Goal: Contribute content

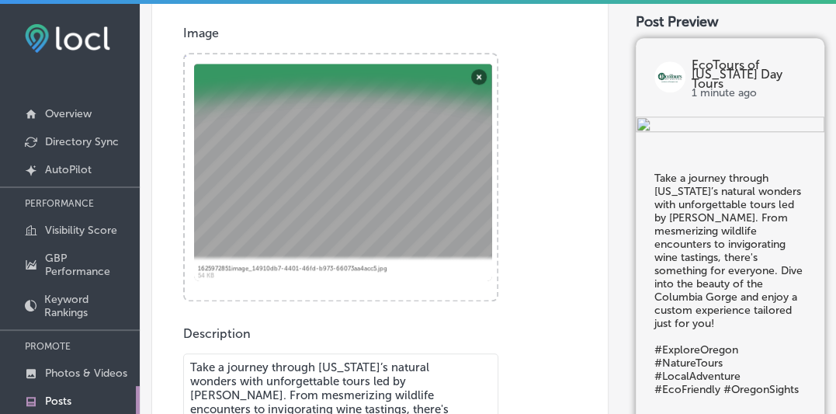
scroll to position [480, 0]
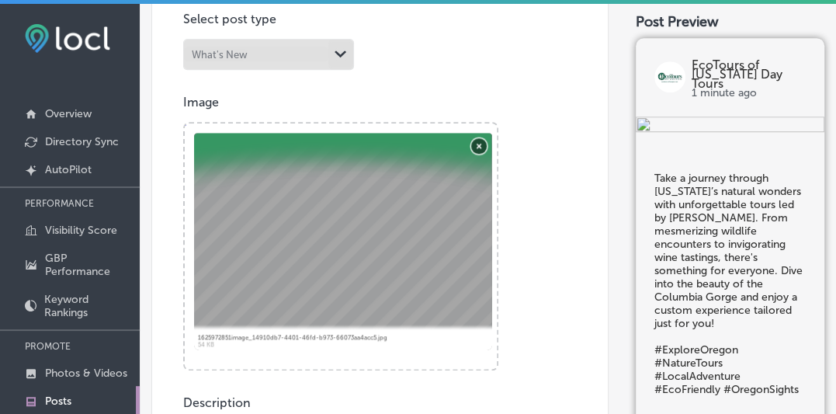
click at [478, 144] on button "Remove" at bounding box center [479, 145] width 16 height 16
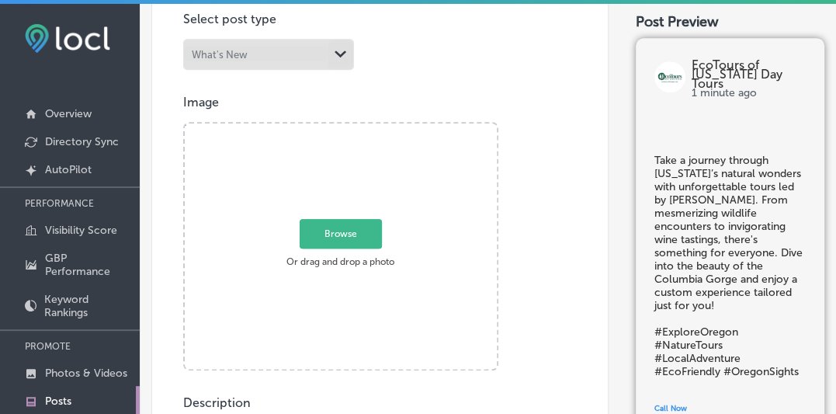
click at [342, 234] on span "Browse" at bounding box center [341, 234] width 82 height 30
click at [342, 128] on input "Browse Or drag and drop a photo" at bounding box center [341, 125] width 312 height 5
type input "C:\fakepath\!HRV EF van 3.7m.jpg"
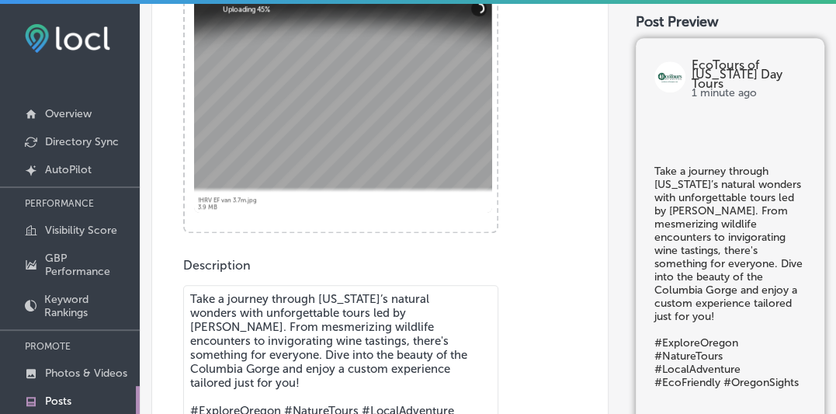
scroll to position [549, 0]
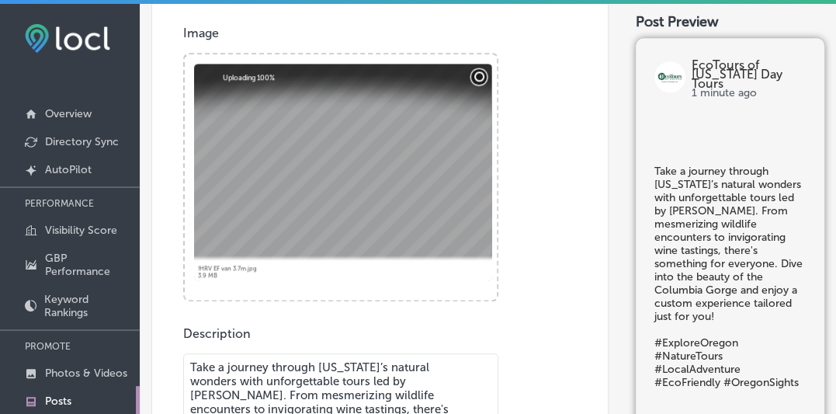
click at [480, 76] on button "Cancel" at bounding box center [479, 76] width 16 height 16
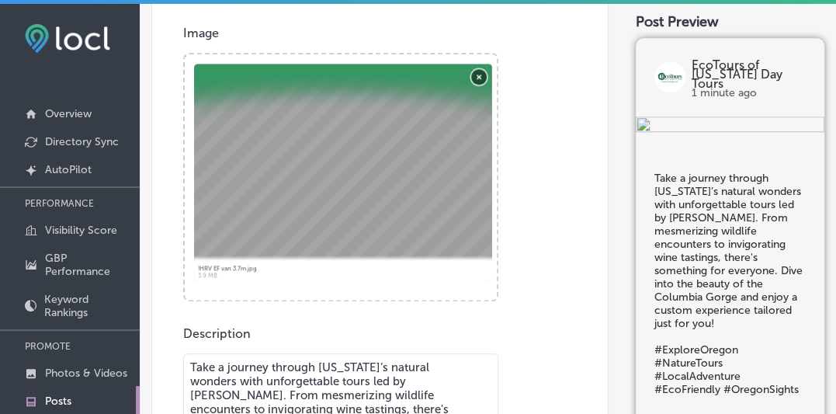
click at [480, 76] on button "Remove" at bounding box center [479, 76] width 16 height 16
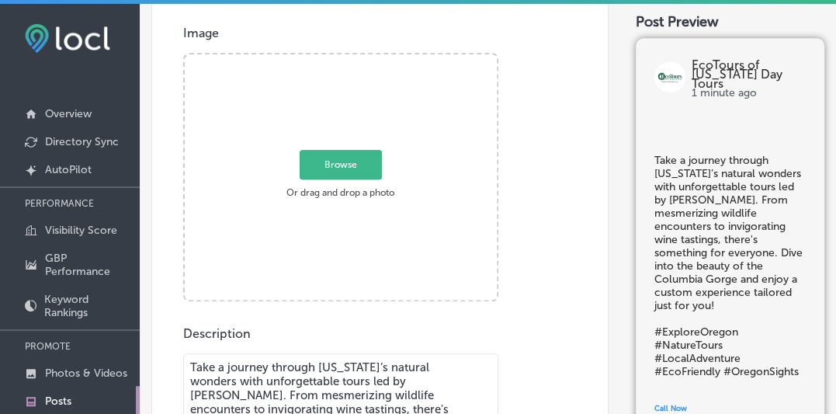
click at [338, 162] on span "Browse" at bounding box center [341, 165] width 82 height 30
click at [338, 59] on input "Browse Or drag and drop a photo" at bounding box center [341, 56] width 312 height 5
type input "C:\fakepath\! Forest Elk 6237 1.1m.JPG"
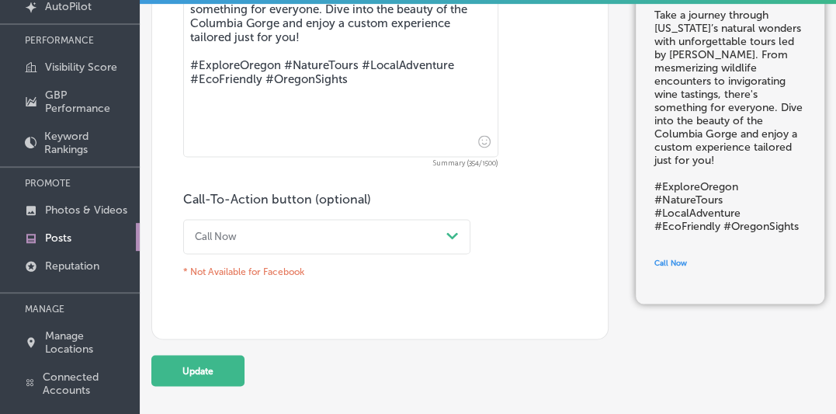
scroll to position [236, 0]
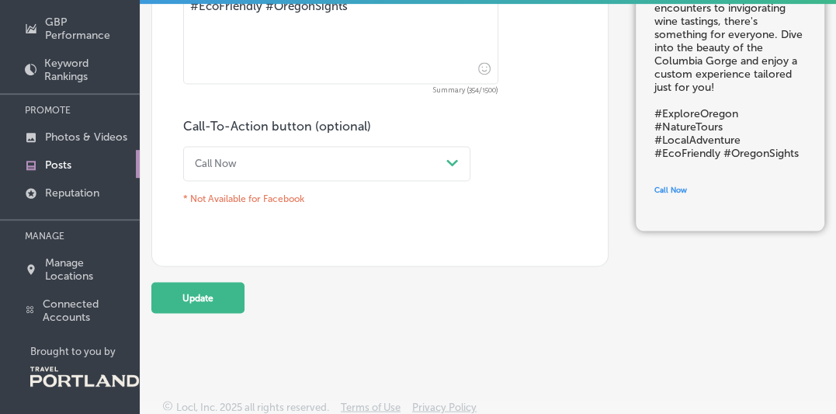
click at [450, 159] on icon "Path Created with Sketch." at bounding box center [452, 162] width 12 height 7
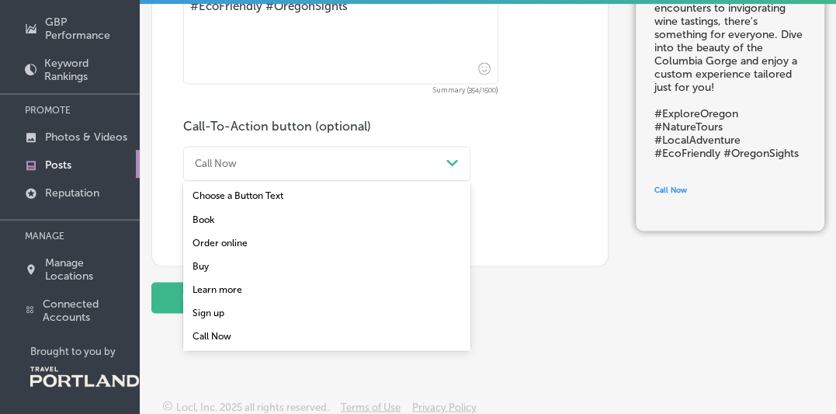
click at [216, 281] on div "Learn more" at bounding box center [326, 288] width 287 height 23
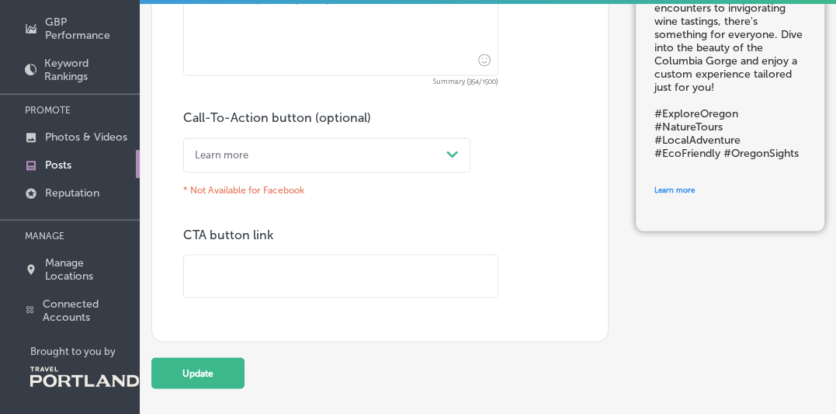
click at [219, 276] on input "text" at bounding box center [341, 276] width 314 height 43
paste input "[URL][DOMAIN_NAME][US_STATE]"
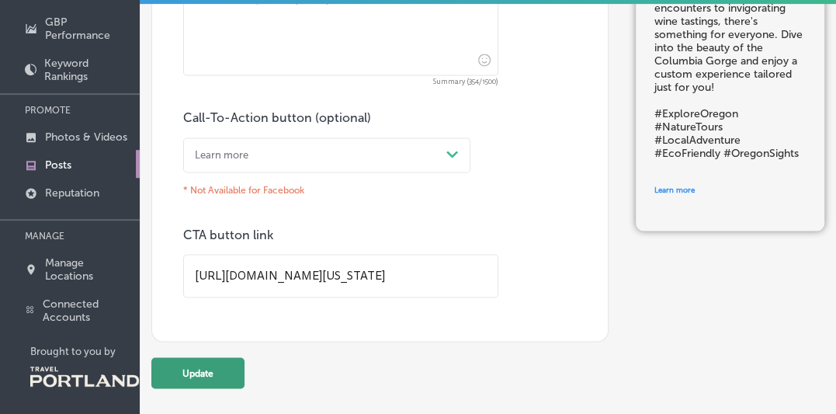
type input "[URL][DOMAIN_NAME][US_STATE]"
click at [207, 373] on button "Update" at bounding box center [197, 372] width 93 height 31
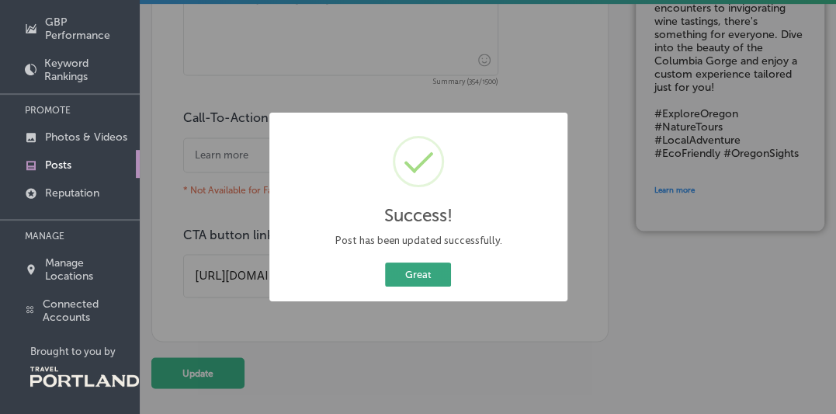
click at [415, 276] on button "Great" at bounding box center [418, 274] width 66 height 24
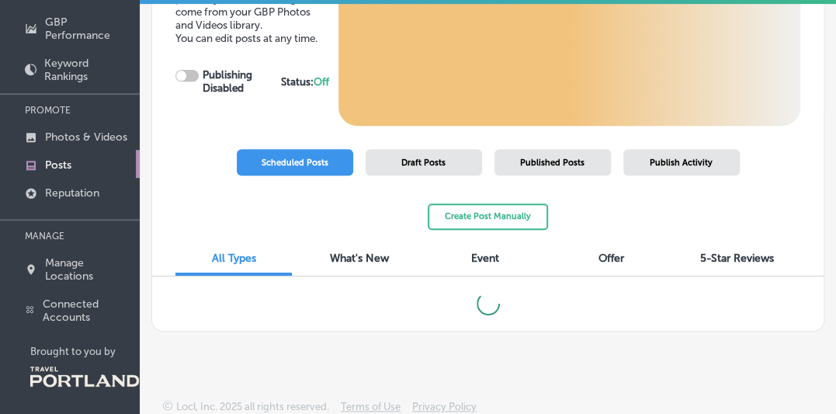
checkbox input "true"
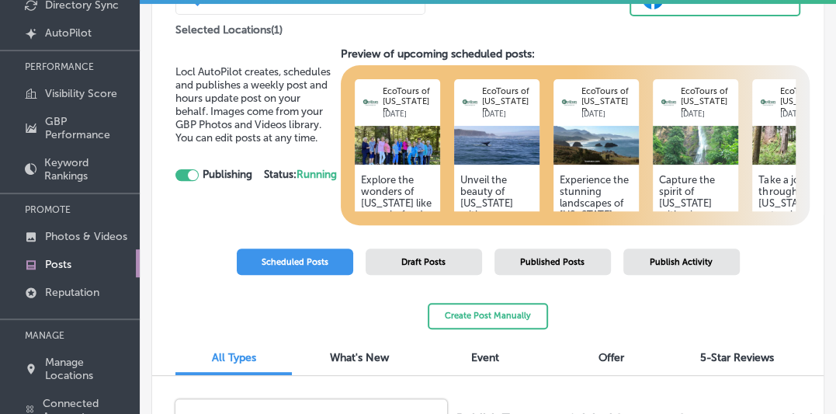
scroll to position [120, 0]
